Goal: Transaction & Acquisition: Purchase product/service

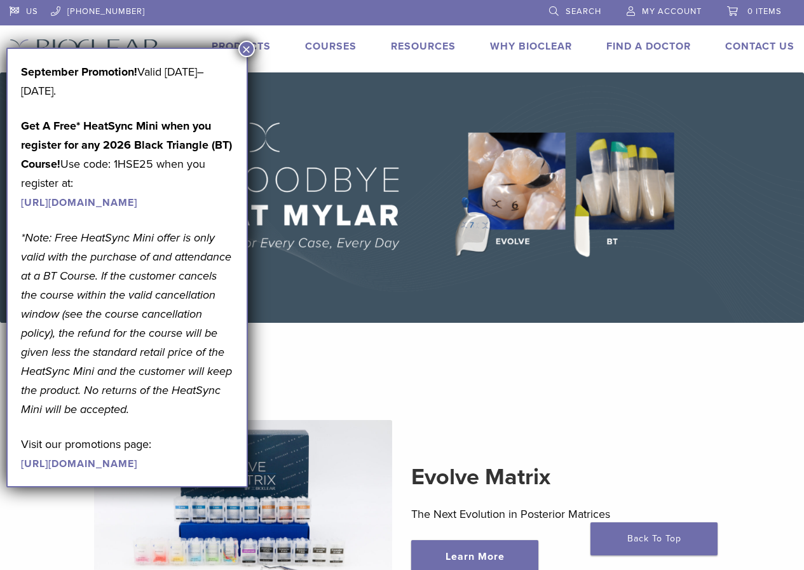
drag, startPoint x: 245, startPoint y: 50, endPoint x: 207, endPoint y: 32, distance: 42.1
click at [245, 50] on button "×" at bounding box center [246, 49] width 17 height 17
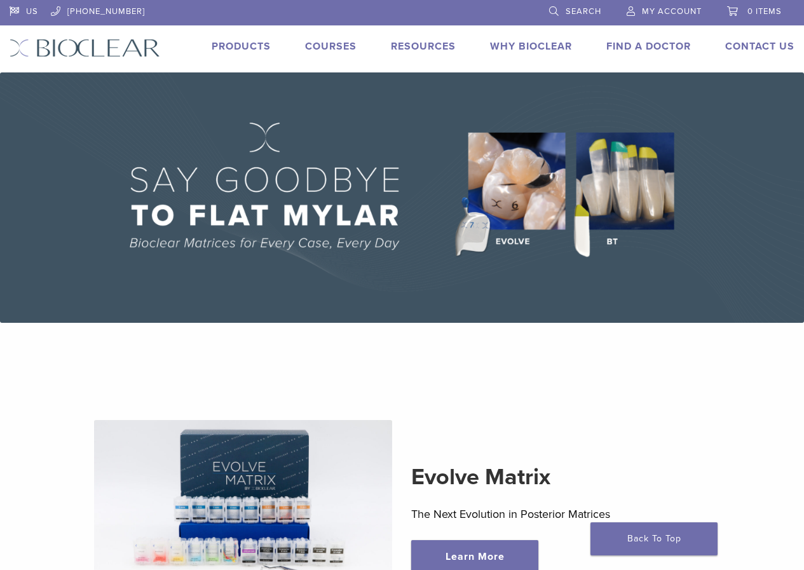
click at [89, 6] on link "[PHONE_NUMBER]" at bounding box center [98, 9] width 94 height 19
click at [579, 8] on span "Search" at bounding box center [583, 11] width 36 height 10
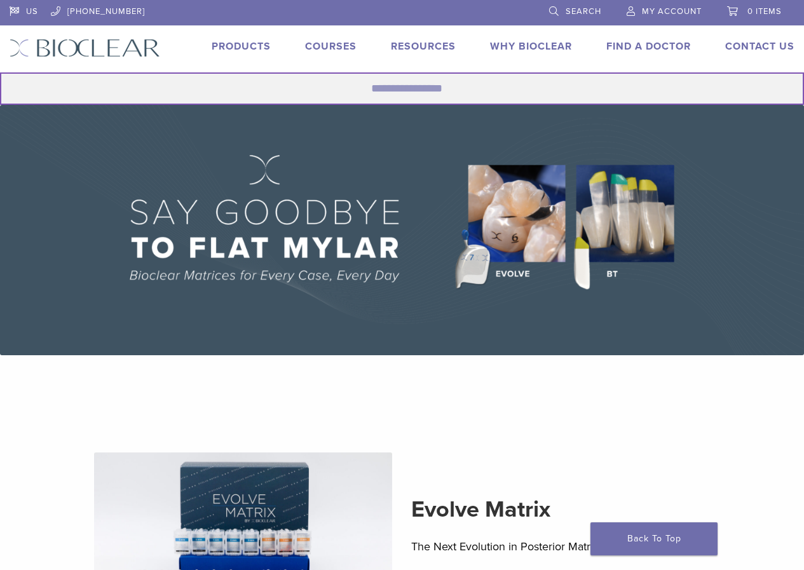
click at [398, 89] on input "Search for:" at bounding box center [402, 88] width 804 height 32
type input "******"
click at [0, 72] on button "Search" at bounding box center [-1, 72] width 1 height 1
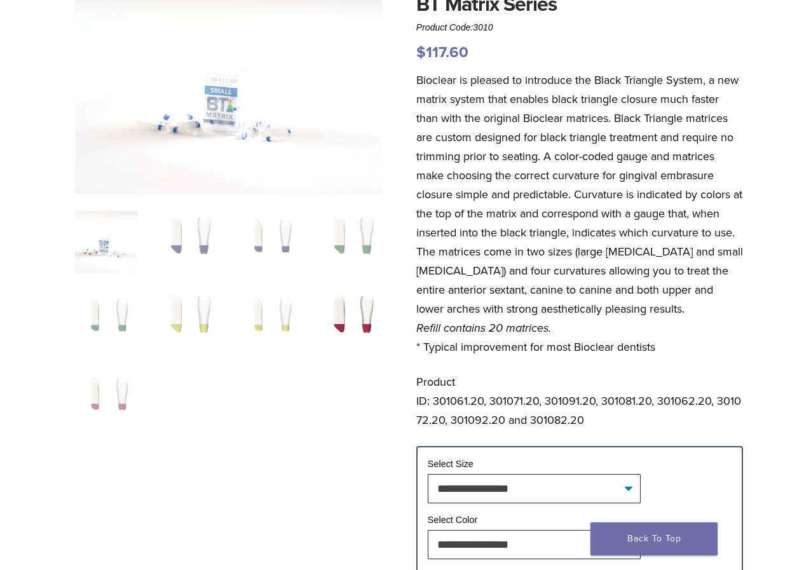
scroll to position [127, 0]
click at [355, 322] on img at bounding box center [350, 320] width 62 height 62
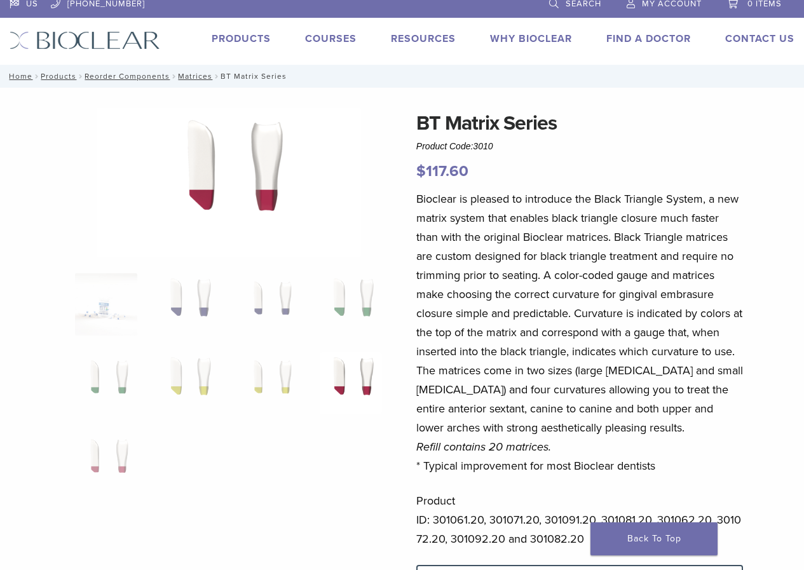
scroll to position [0, 0]
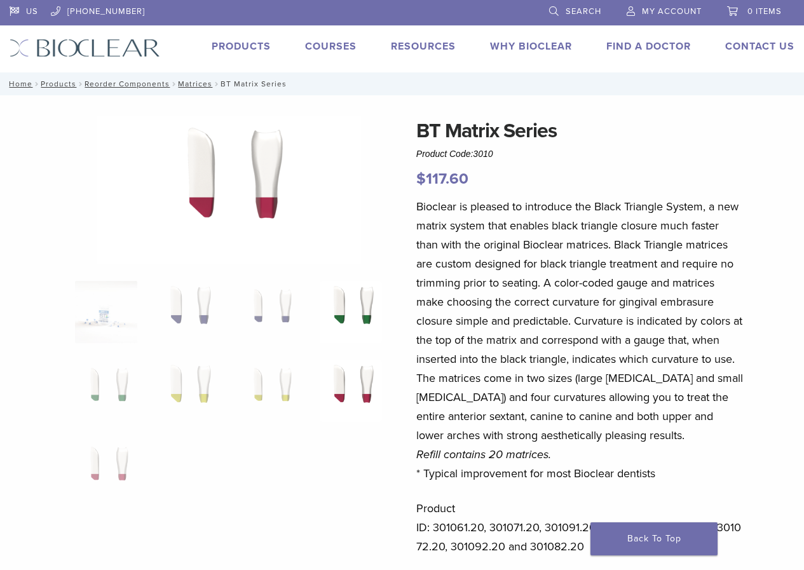
click at [367, 306] on img at bounding box center [350, 312] width 62 height 62
click at [367, 396] on img at bounding box center [350, 391] width 62 height 62
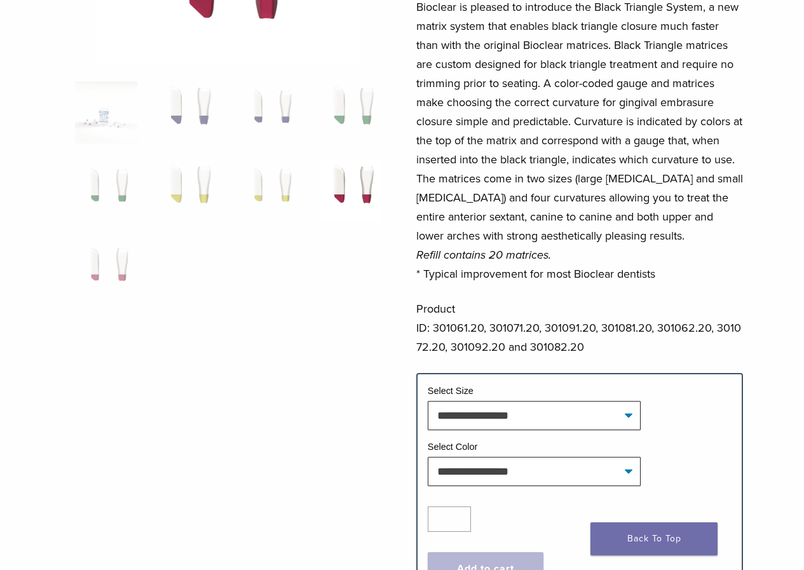
scroll to position [254, 0]
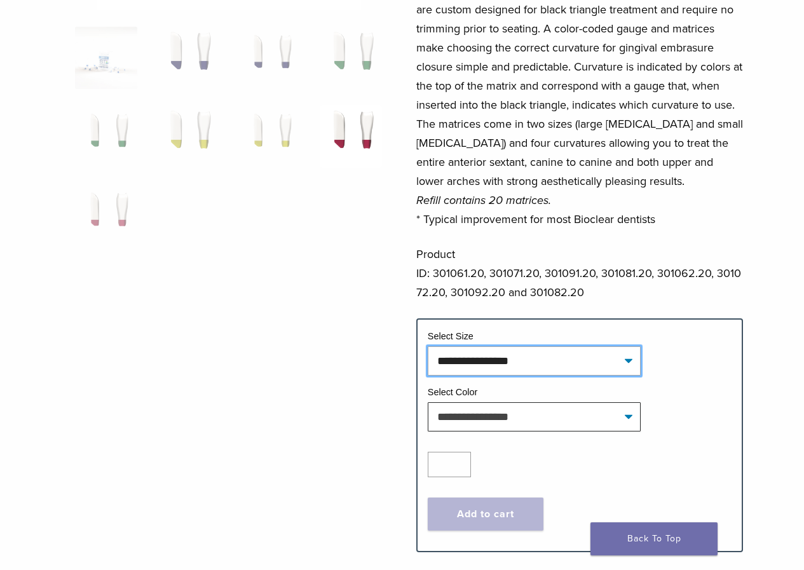
click at [469, 370] on select "**********" at bounding box center [533, 360] width 213 height 29
click at [464, 313] on div "Bioclear is pleased to introduce the Black Triangle System, a new matrix system…" at bounding box center [579, 130] width 327 height 375
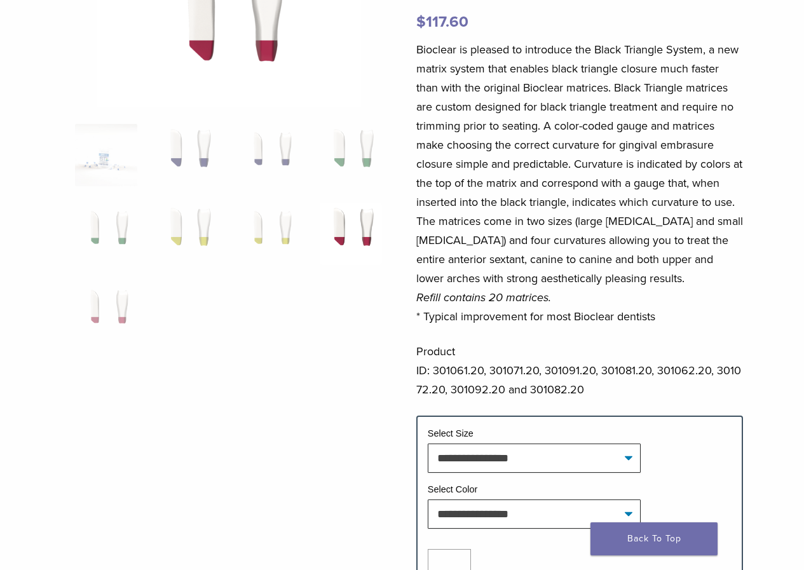
scroll to position [0, 0]
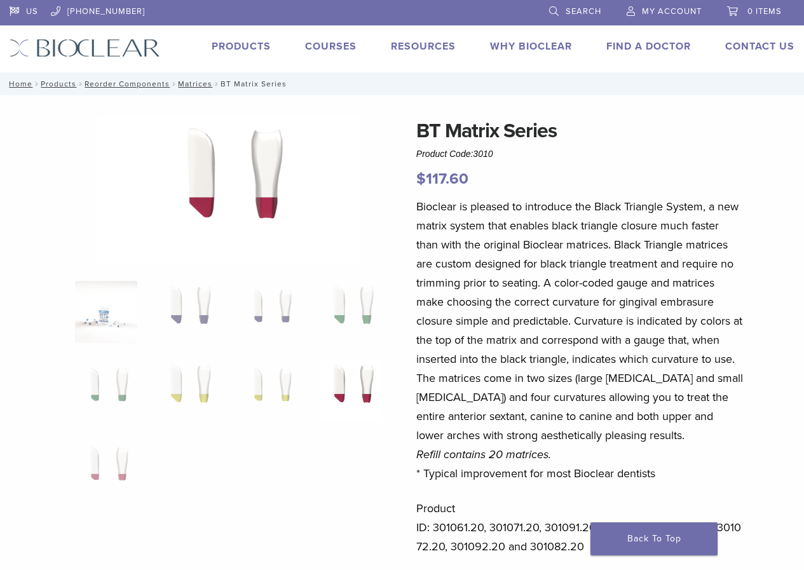
click at [112, 323] on img at bounding box center [106, 312] width 62 height 62
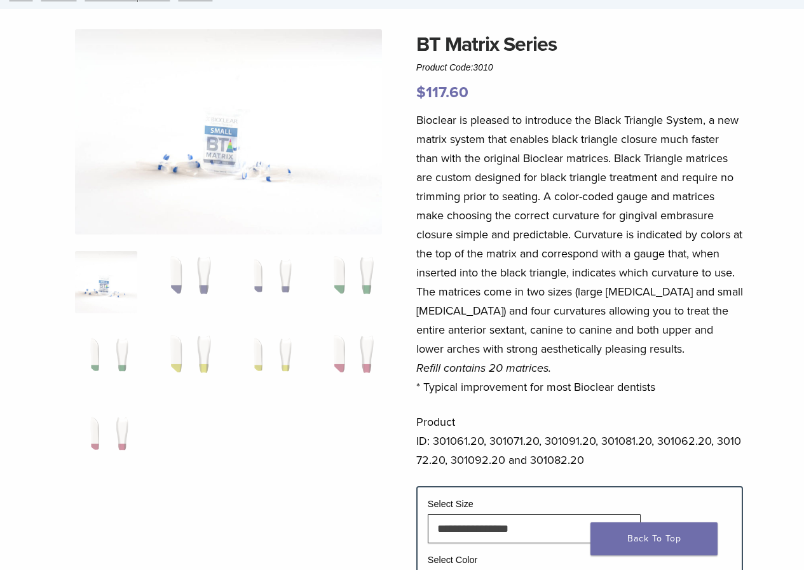
scroll to position [254, 0]
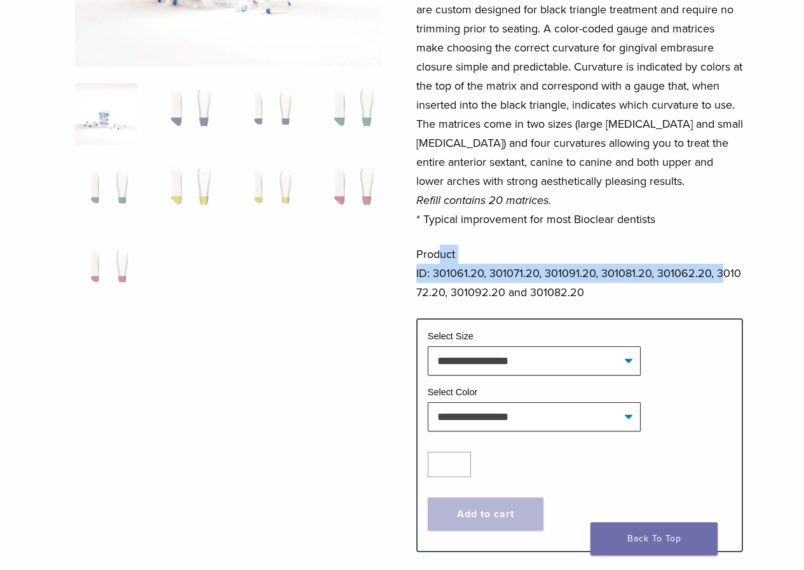
drag, startPoint x: 438, startPoint y: 250, endPoint x: 766, endPoint y: 290, distance: 330.8
click at [746, 283] on div "**********" at bounding box center [402, 215] width 804 height 707
click at [765, 291] on div "**********" at bounding box center [402, 215] width 804 height 707
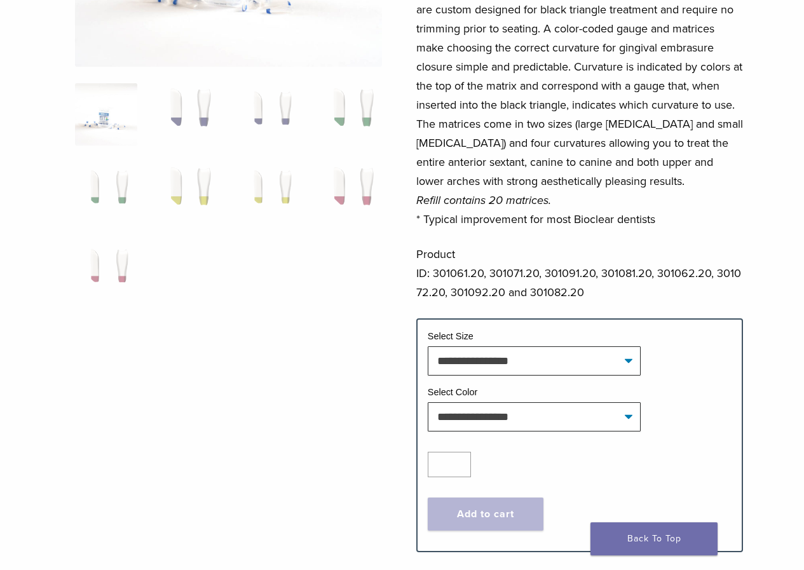
drag, startPoint x: 422, startPoint y: 218, endPoint x: 694, endPoint y: 226, distance: 272.0
click at [694, 226] on p "Bioclear is pleased to introduce the Black Triangle System, a new matrix system…" at bounding box center [579, 86] width 327 height 286
click at [693, 226] on p "Bioclear is pleased to introduce the Black Triangle System, a new matrix system…" at bounding box center [579, 86] width 327 height 286
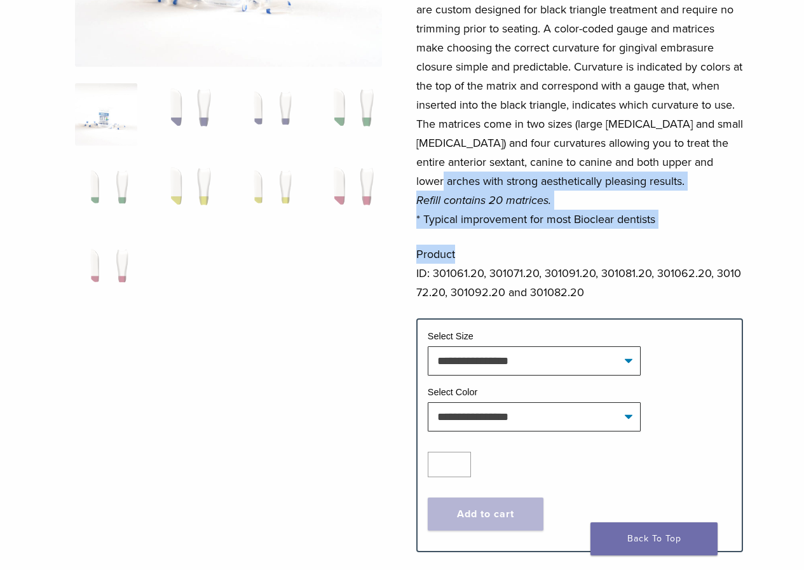
drag, startPoint x: 422, startPoint y: 181, endPoint x: 682, endPoint y: 229, distance: 264.2
click at [682, 229] on div "Bioclear is pleased to introduce the Black Triangle System, a new matrix system…" at bounding box center [579, 130] width 327 height 375
click at [683, 230] on div "Bioclear is pleased to introduce the Black Triangle System, a new matrix system…" at bounding box center [579, 130] width 327 height 375
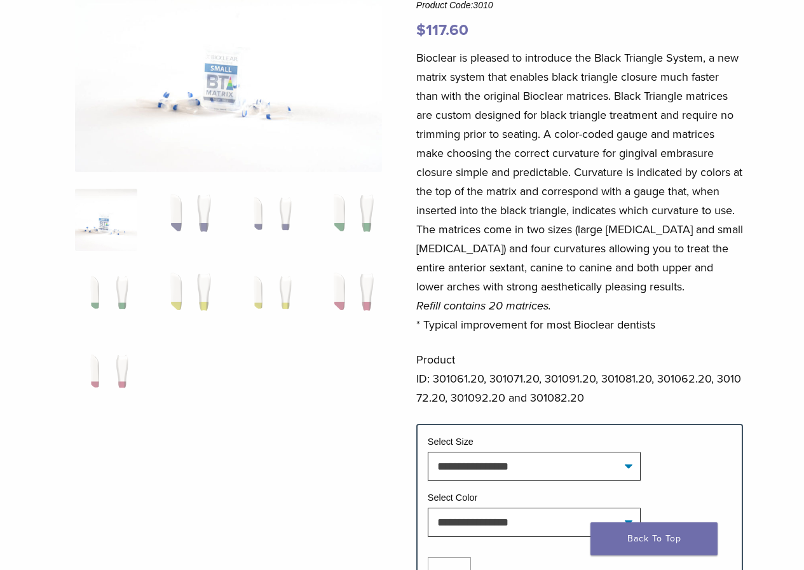
scroll to position [0, 0]
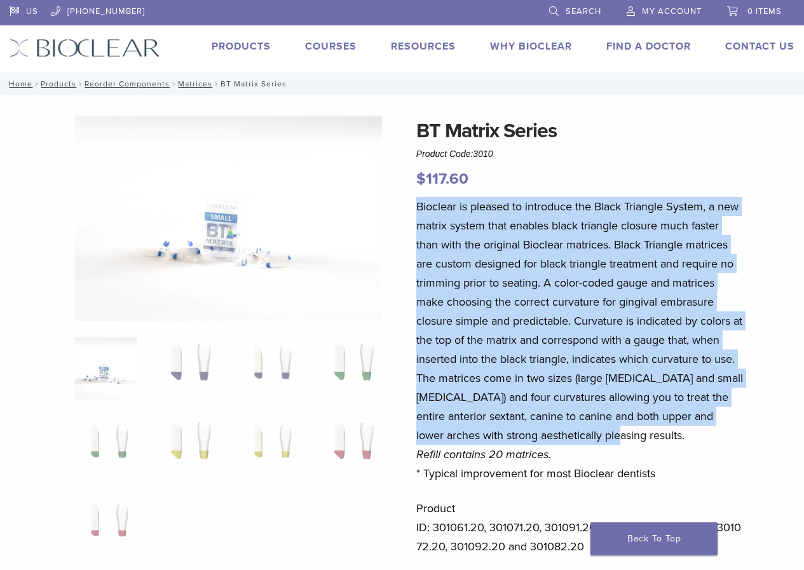
drag, startPoint x: 408, startPoint y: 194, endPoint x: 746, endPoint y: 450, distance: 423.9
click at [746, 450] on div "**********" at bounding box center [402, 469] width 804 height 707
click at [726, 427] on p "Bioclear is pleased to introduce the Black Triangle System, a new matrix system…" at bounding box center [579, 340] width 327 height 286
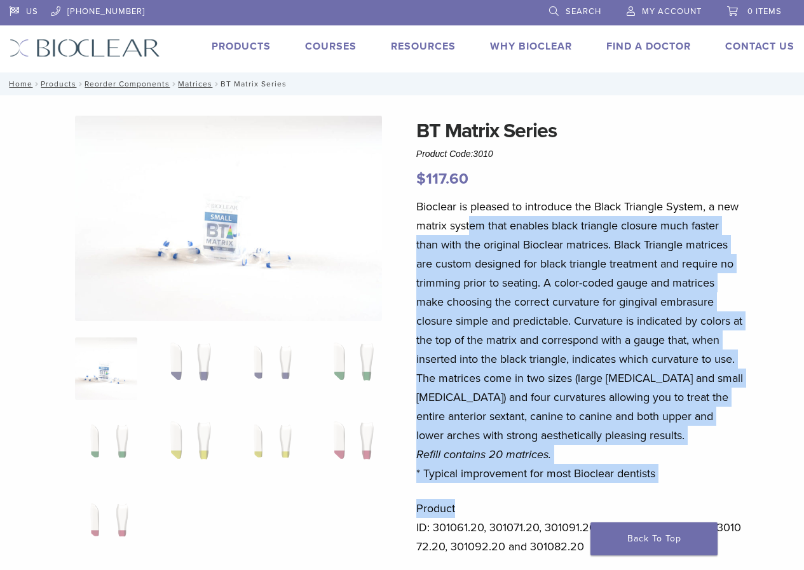
drag, startPoint x: 467, startPoint y: 233, endPoint x: 690, endPoint y: 517, distance: 360.6
click at [690, 517] on div "Bioclear is pleased to introduce the Black Triangle System, a new matrix system…" at bounding box center [579, 384] width 327 height 375
click at [725, 447] on p "Bioclear is pleased to introduce the Black Triangle System, a new matrix system…" at bounding box center [579, 340] width 327 height 286
